Goal: Task Accomplishment & Management: Manage account settings

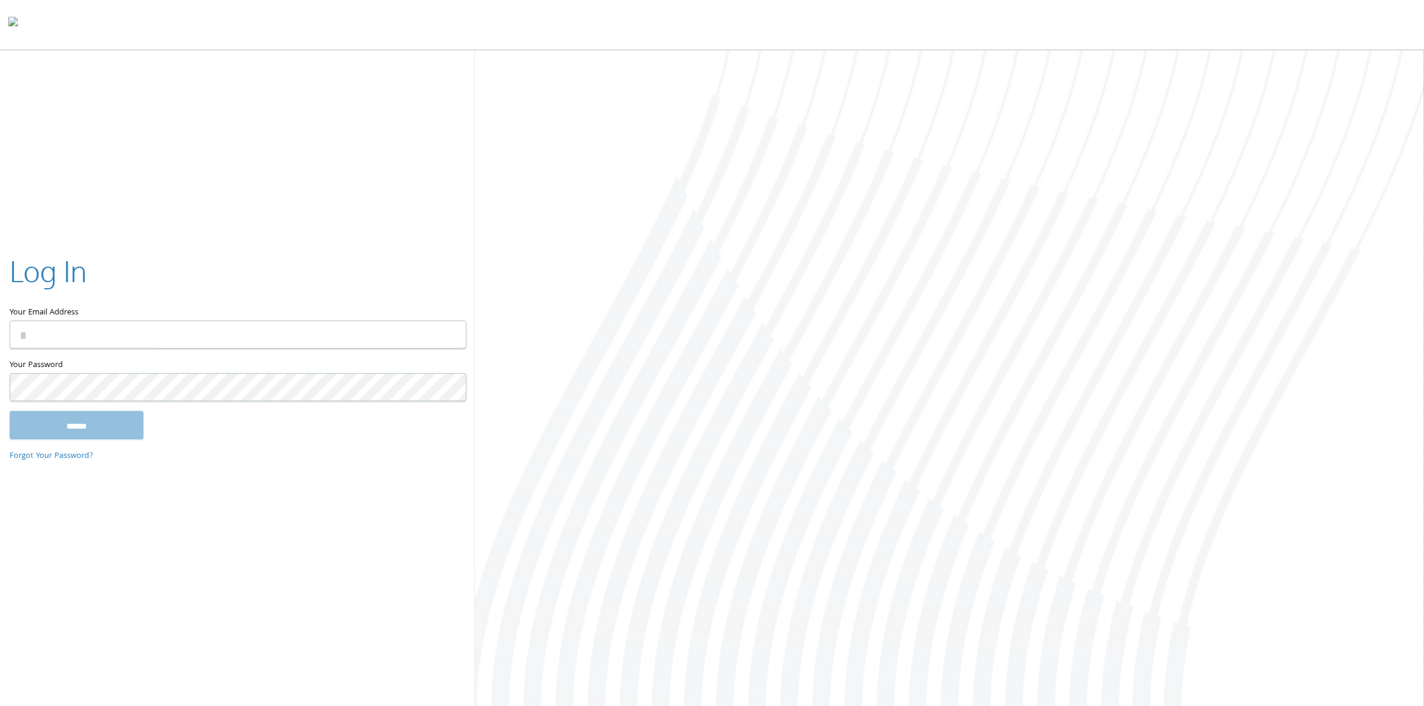
click at [188, 332] on input "Your Email Address" at bounding box center [238, 334] width 457 height 28
type input "**********"
click at [10, 411] on input "******" at bounding box center [77, 425] width 134 height 29
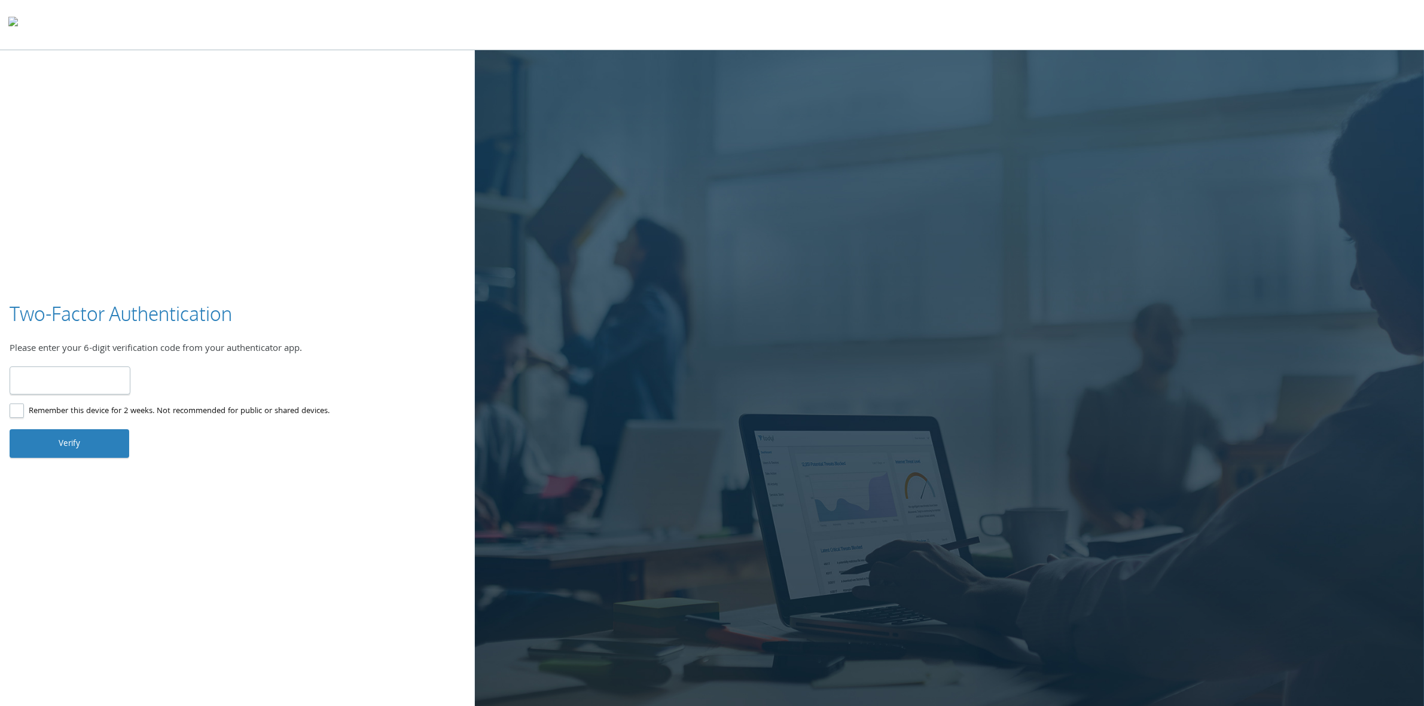
type input "******"
